Goal: Task Accomplishment & Management: Use online tool/utility

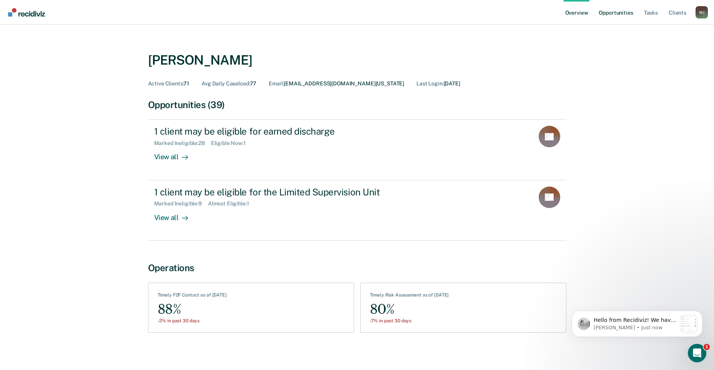
click at [617, 15] on link "Opportunities" at bounding box center [615, 12] width 37 height 25
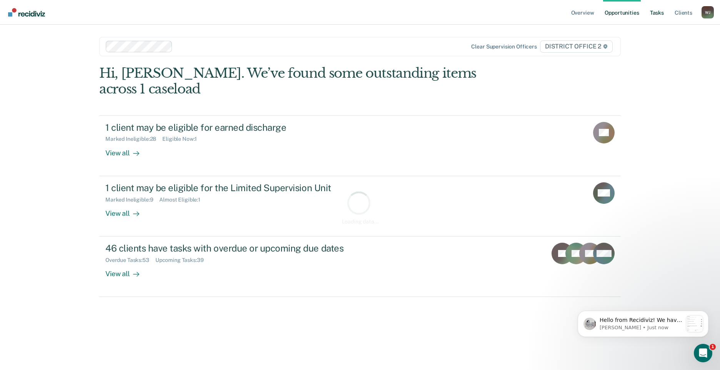
click at [652, 13] on link "Tasks" at bounding box center [656, 12] width 17 height 25
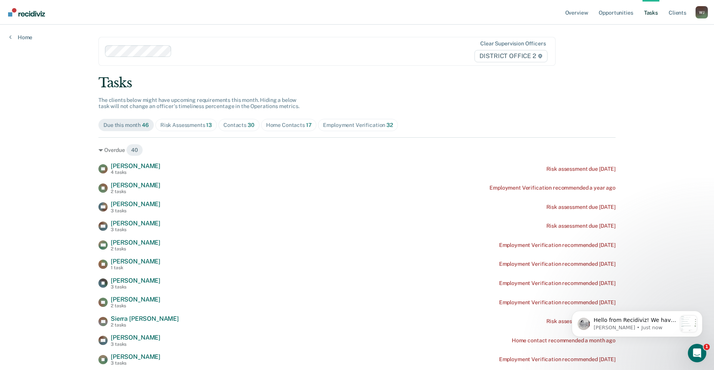
click at [211, 128] on span "Risk Assessments 13" at bounding box center [186, 125] width 62 height 12
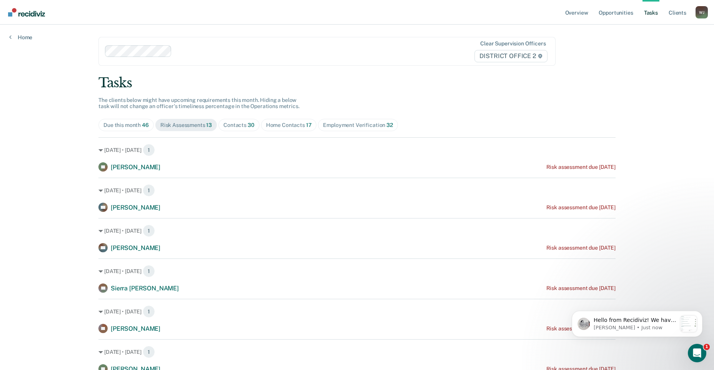
click at [297, 127] on div "Home Contacts 17" at bounding box center [289, 125] width 46 height 7
click at [181, 122] on div "Risk Assessments 13" at bounding box center [186, 125] width 52 height 7
click at [237, 127] on div "Contacts 30" at bounding box center [238, 125] width 31 height 7
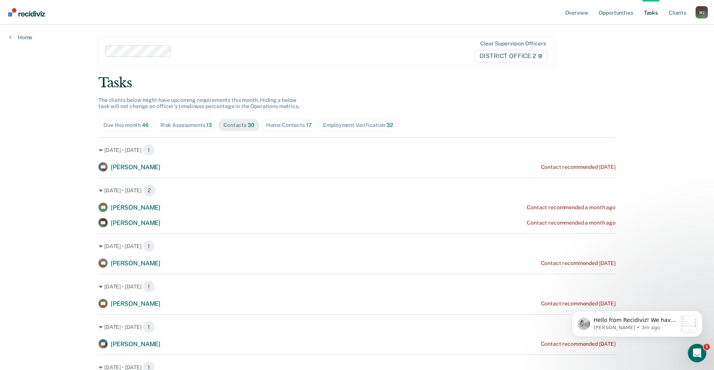
click at [276, 125] on div "Home Contacts 17" at bounding box center [289, 125] width 46 height 7
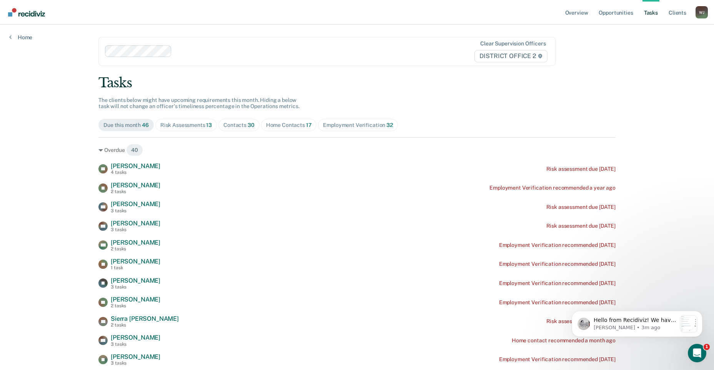
click at [226, 123] on div "Contacts 30" at bounding box center [238, 125] width 31 height 7
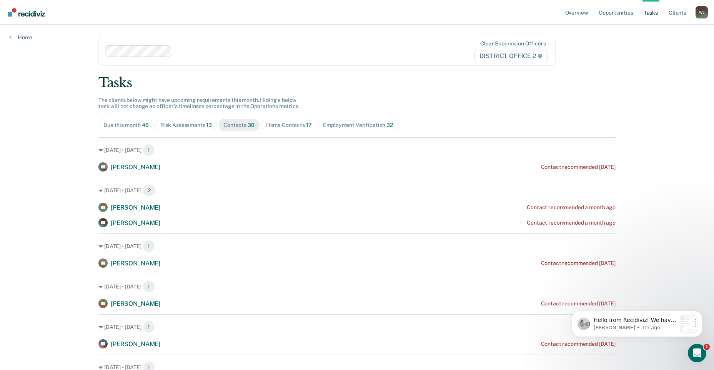
click at [192, 121] on span "Risk Assessments 13" at bounding box center [186, 125] width 62 height 12
